Goal: Navigation & Orientation: Find specific page/section

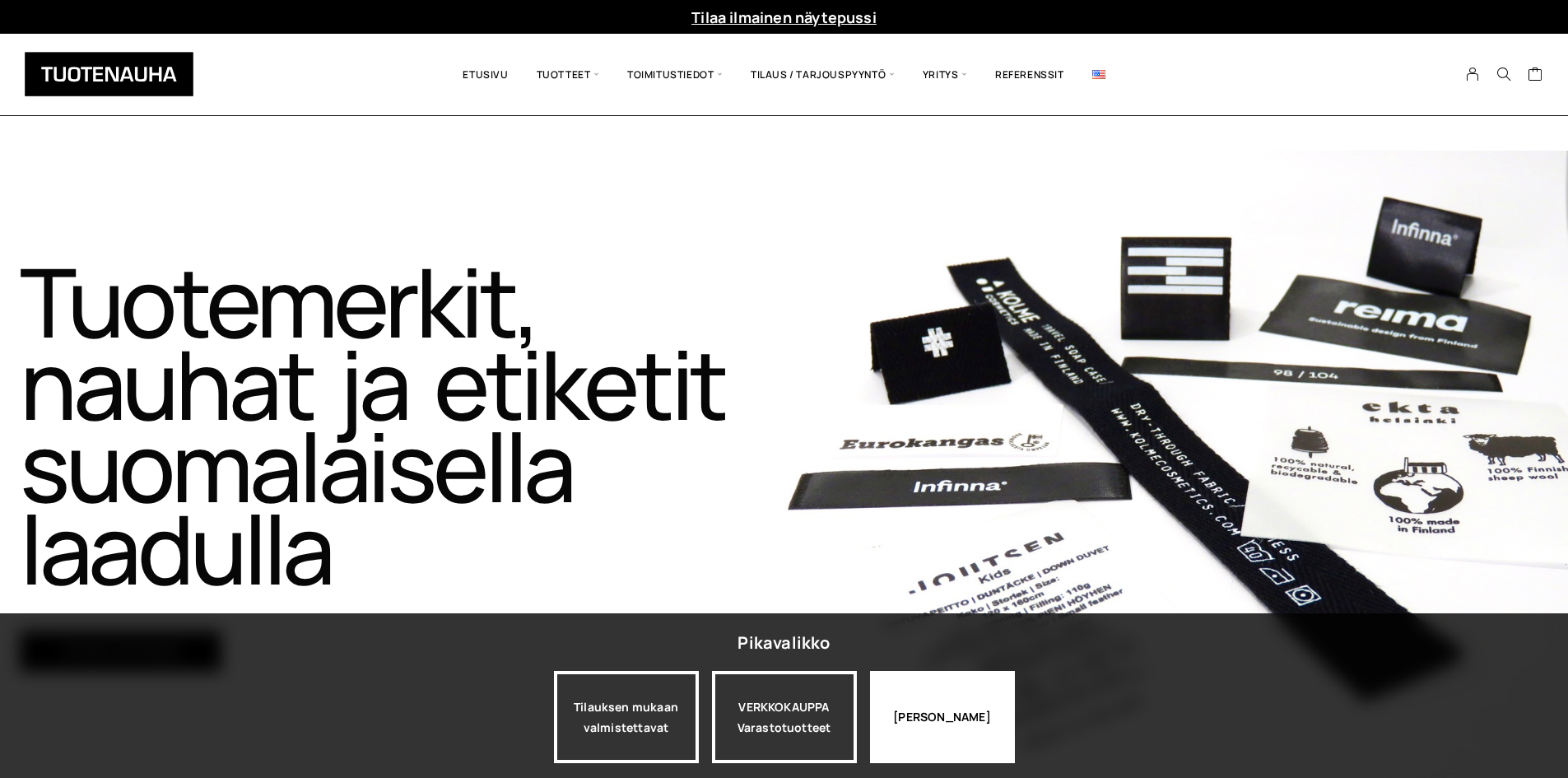
click at [797, 708] on div "VERKKOKAUPPA Varastotuotteet" at bounding box center [784, 716] width 145 height 92
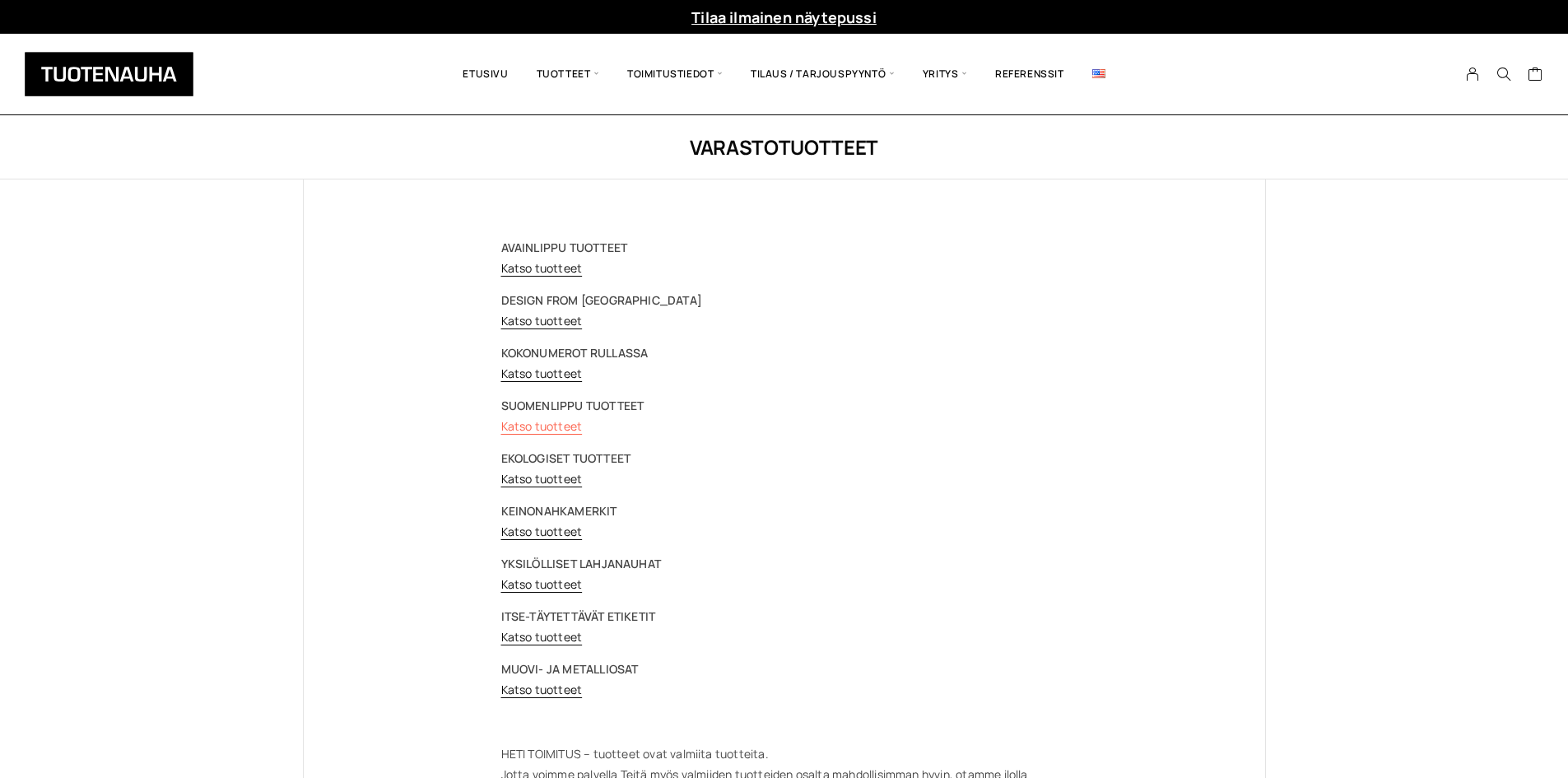
click at [512, 429] on link "Katso tuotteet" at bounding box center [542, 426] width 81 height 15
click at [546, 257] on p "AVAINLIPPU TUOTTEET Katso tuotteet" at bounding box center [784, 258] width 566 height 41
click at [546, 260] on link "Katso tuotteet" at bounding box center [542, 267] width 81 height 15
